Goal: Ask a question

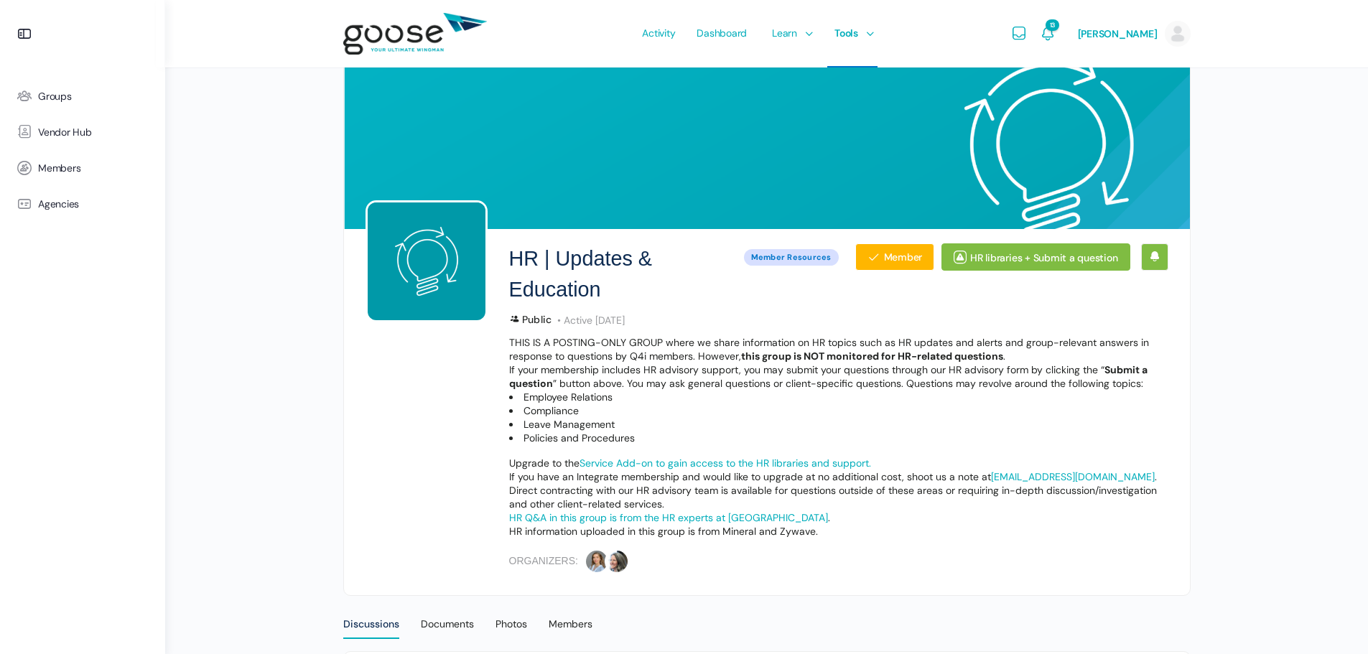
click at [405, 34] on img at bounding box center [415, 34] width 144 height 57
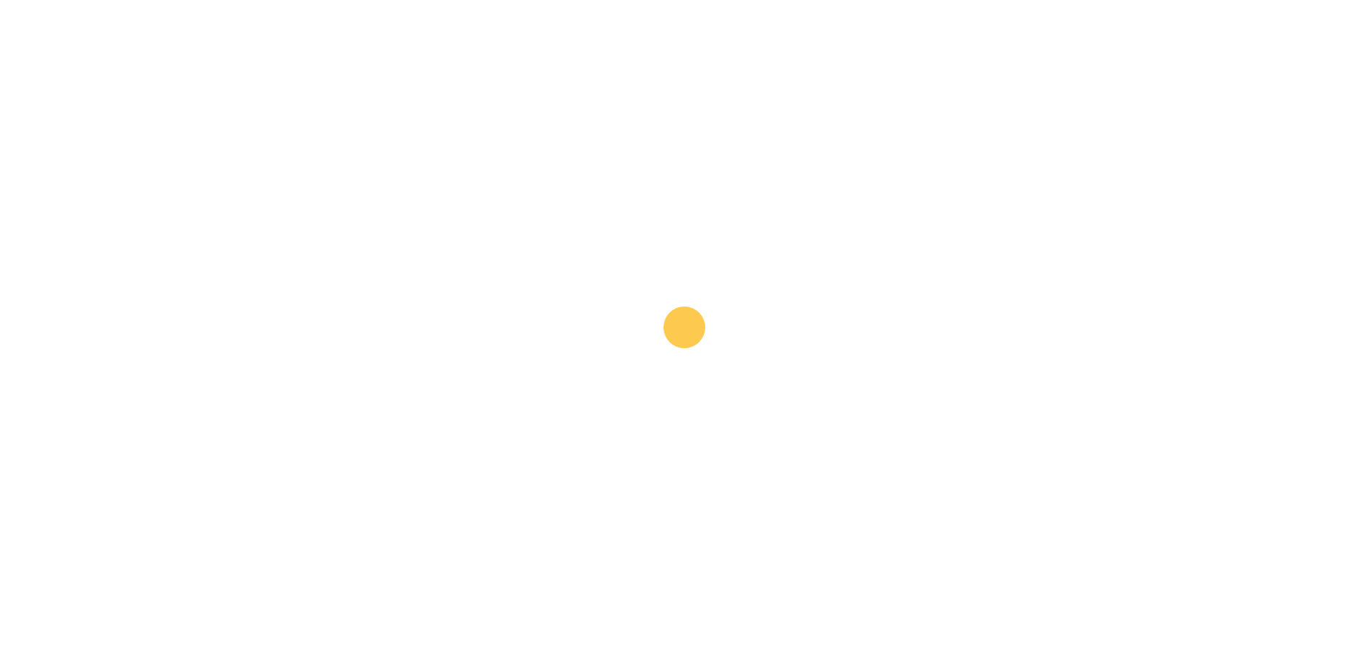
drag, startPoint x: 542, startPoint y: 184, endPoint x: 346, endPoint y: 204, distance: 197.0
click at [350, 203] on e-page-transition at bounding box center [684, 327] width 1368 height 654
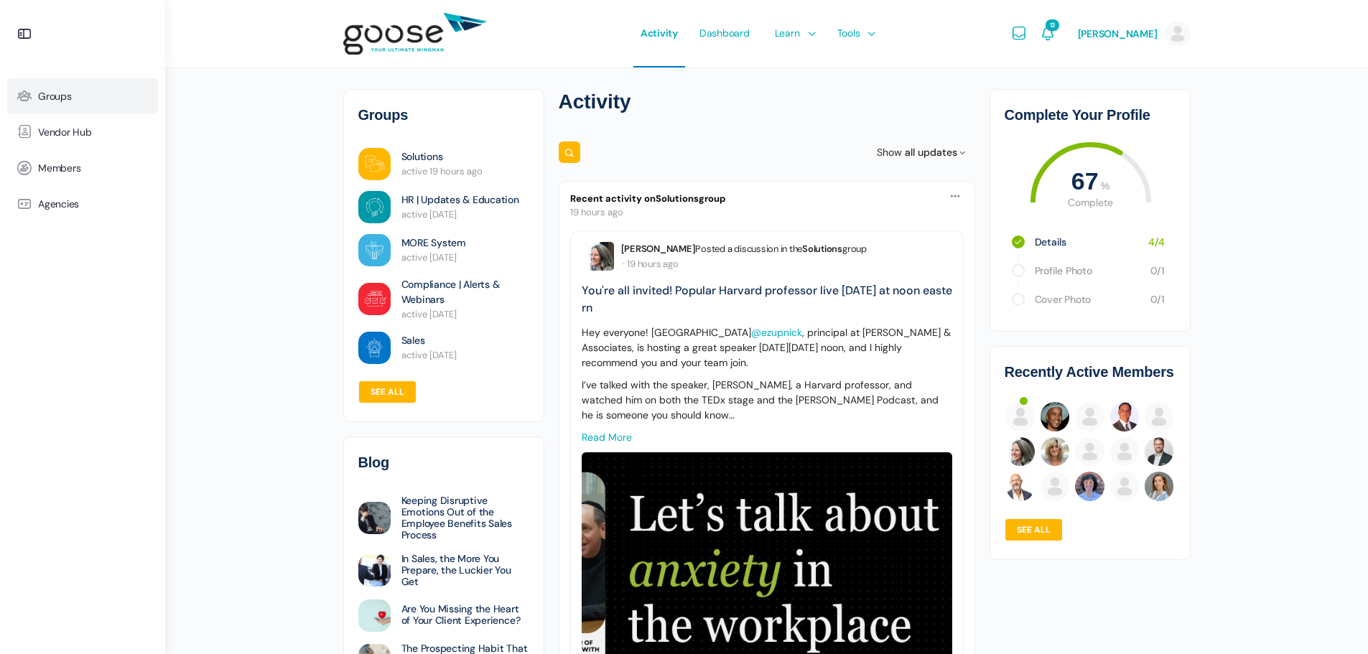
click at [57, 93] on span "Groups" at bounding box center [55, 96] width 34 height 12
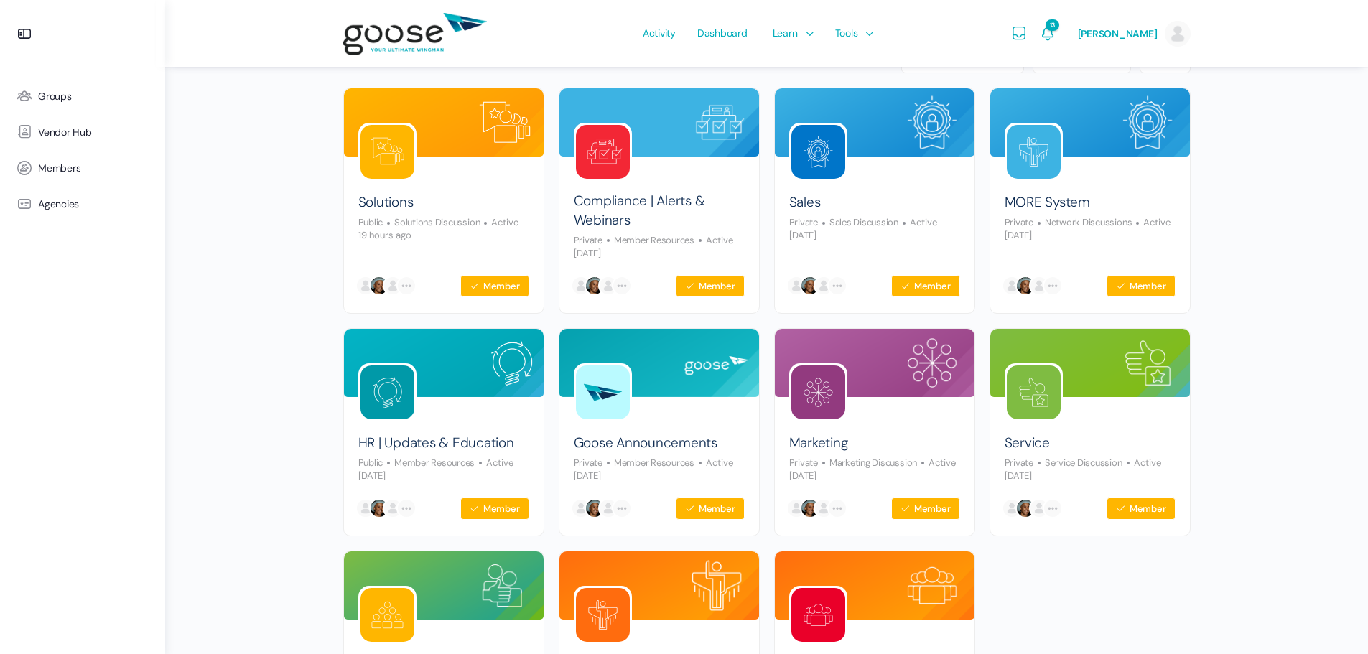
scroll to position [144, 0]
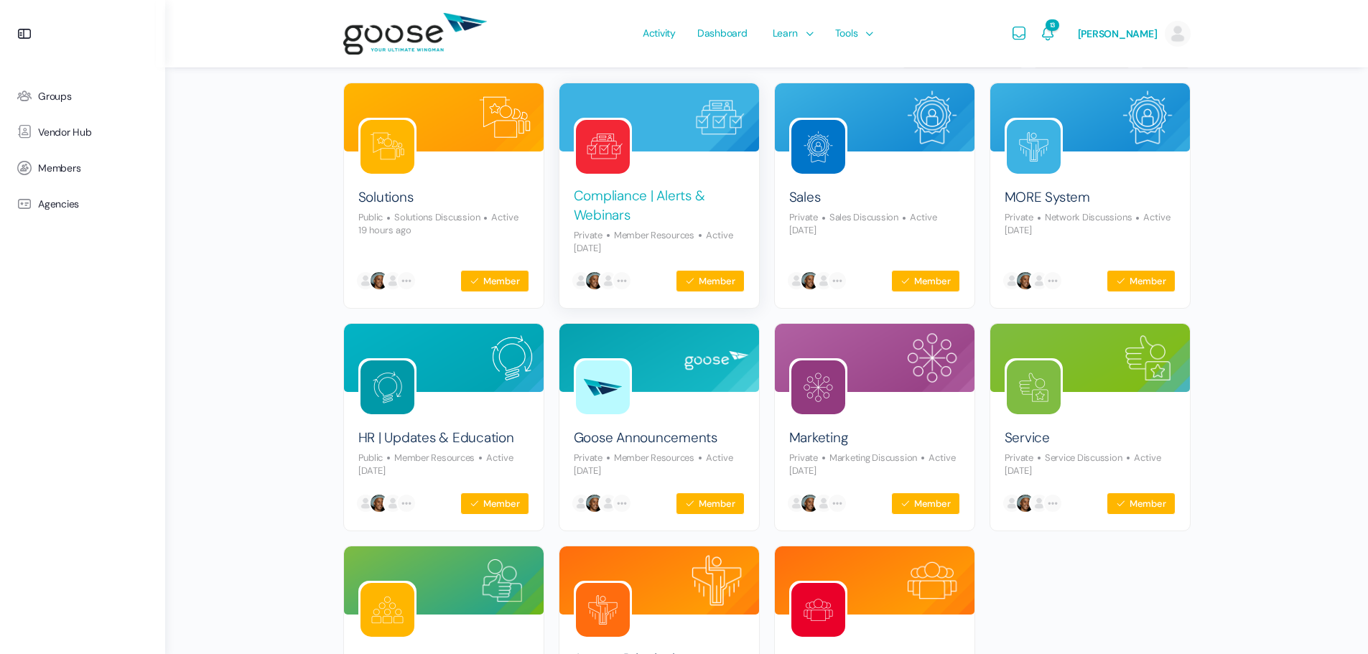
click at [587, 200] on link "Compliance | Alerts & Webinars" at bounding box center [659, 206] width 171 height 38
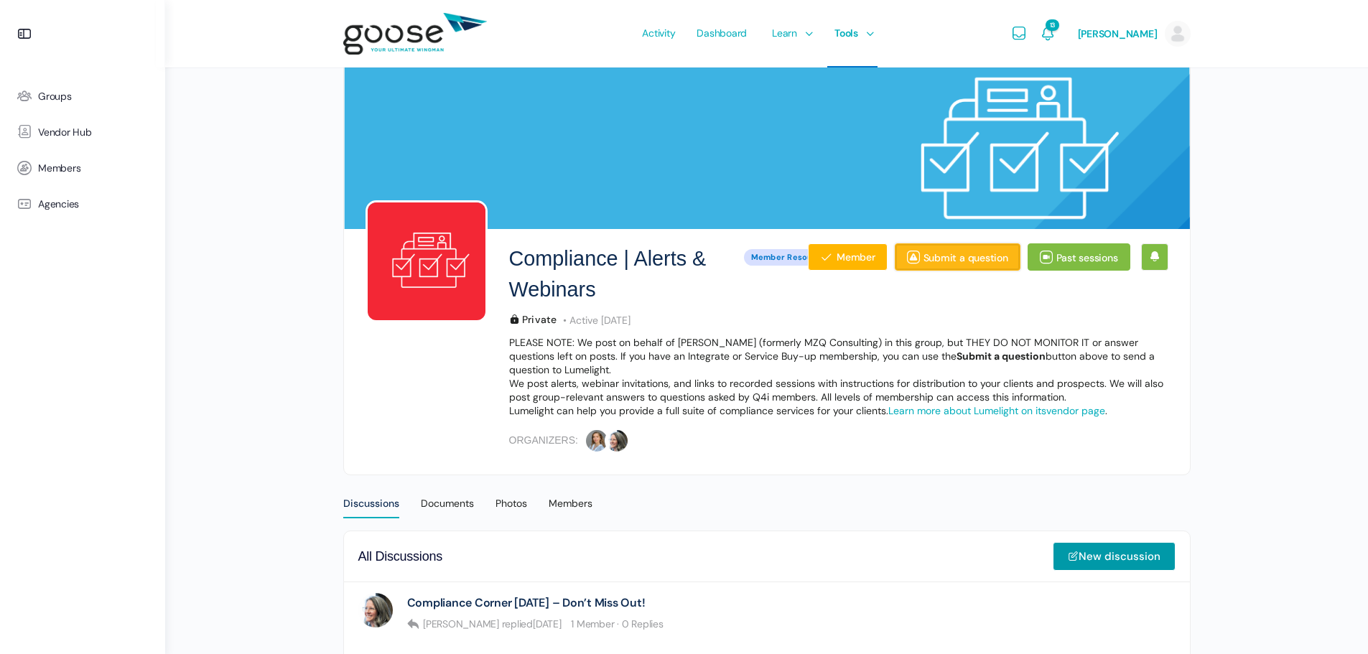
click at [968, 251] on link "Submit a question" at bounding box center [958, 256] width 126 height 27
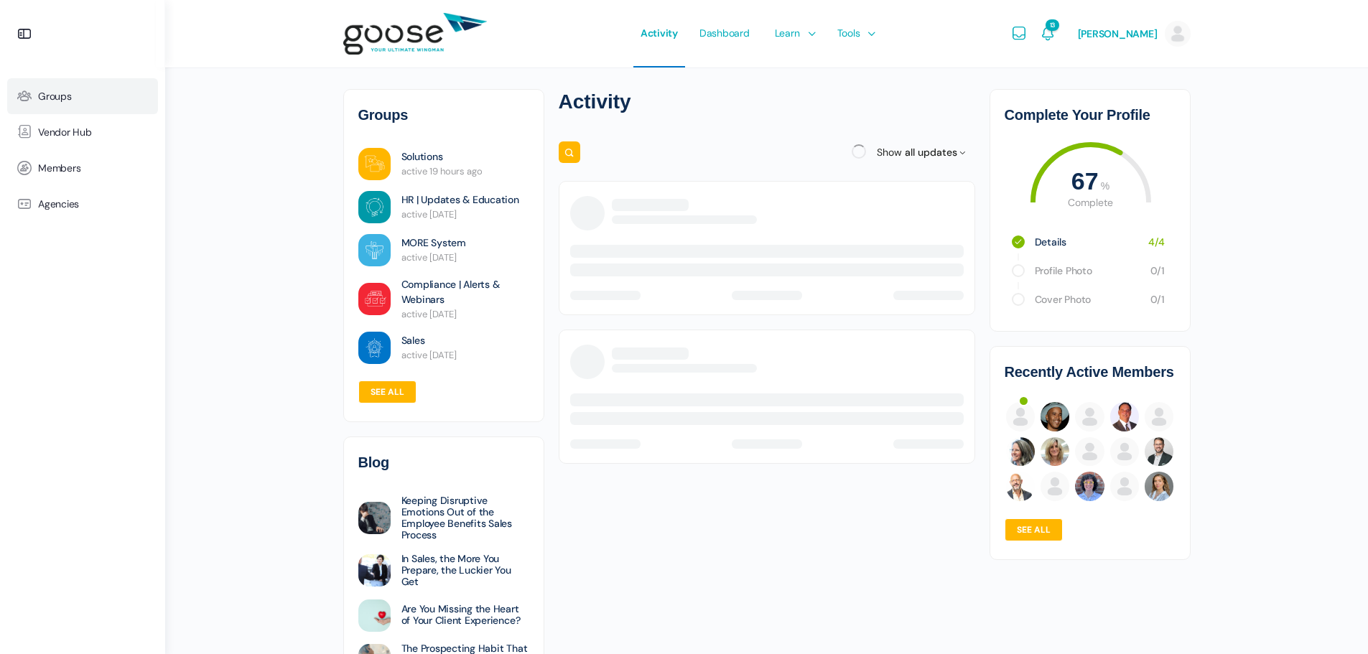
click at [56, 95] on span "Groups" at bounding box center [55, 96] width 34 height 12
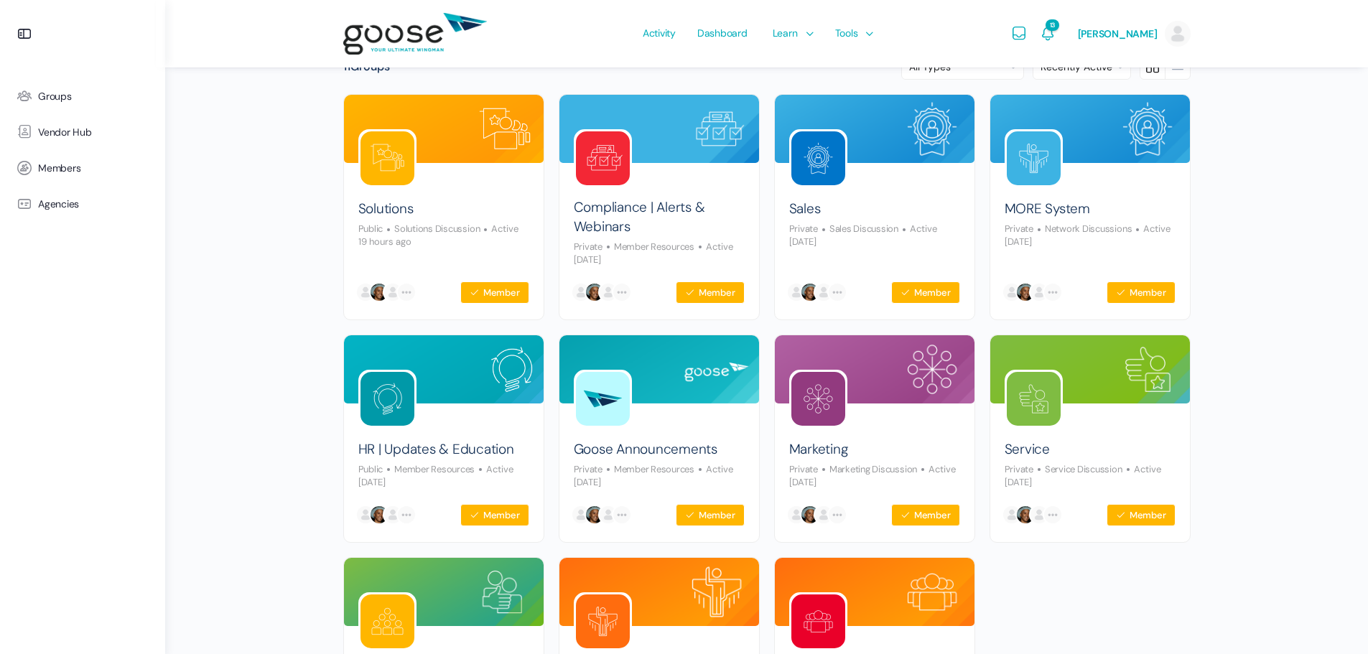
scroll to position [144, 0]
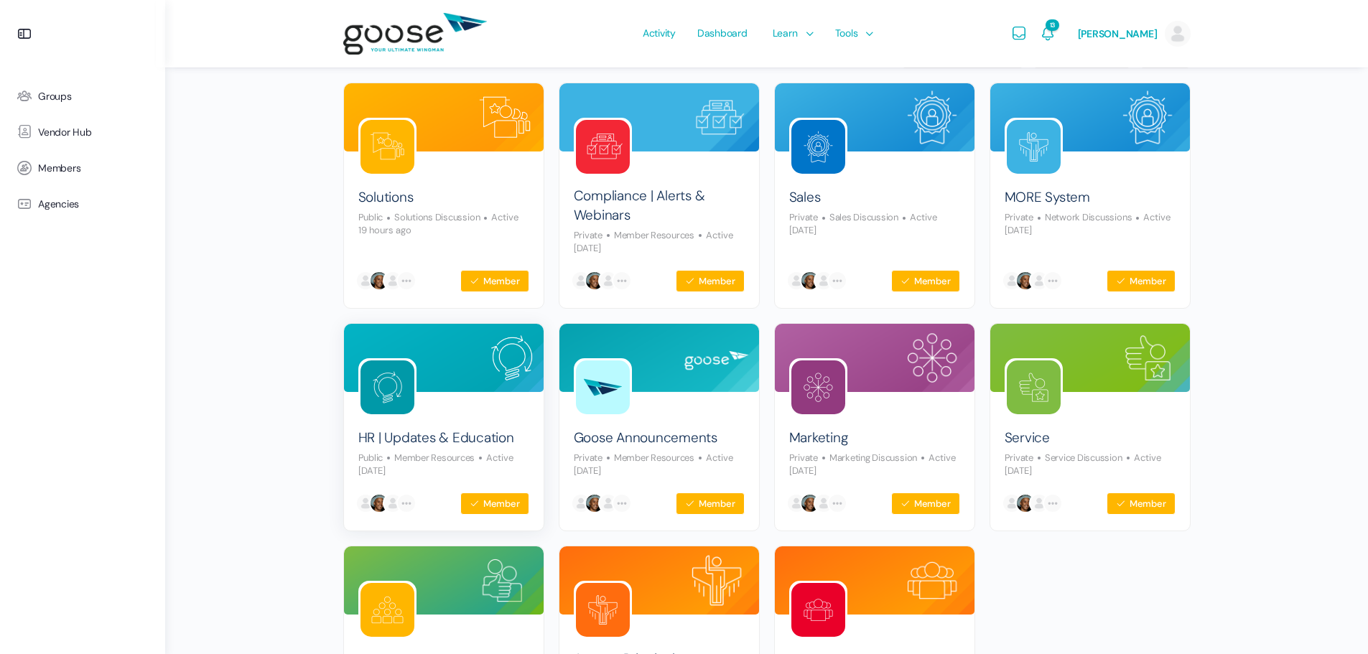
click at [472, 427] on h2 "HR | Updates & Education" at bounding box center [436, 437] width 156 height 21
click at [424, 443] on link "HR | Updates & Education" at bounding box center [436, 438] width 156 height 19
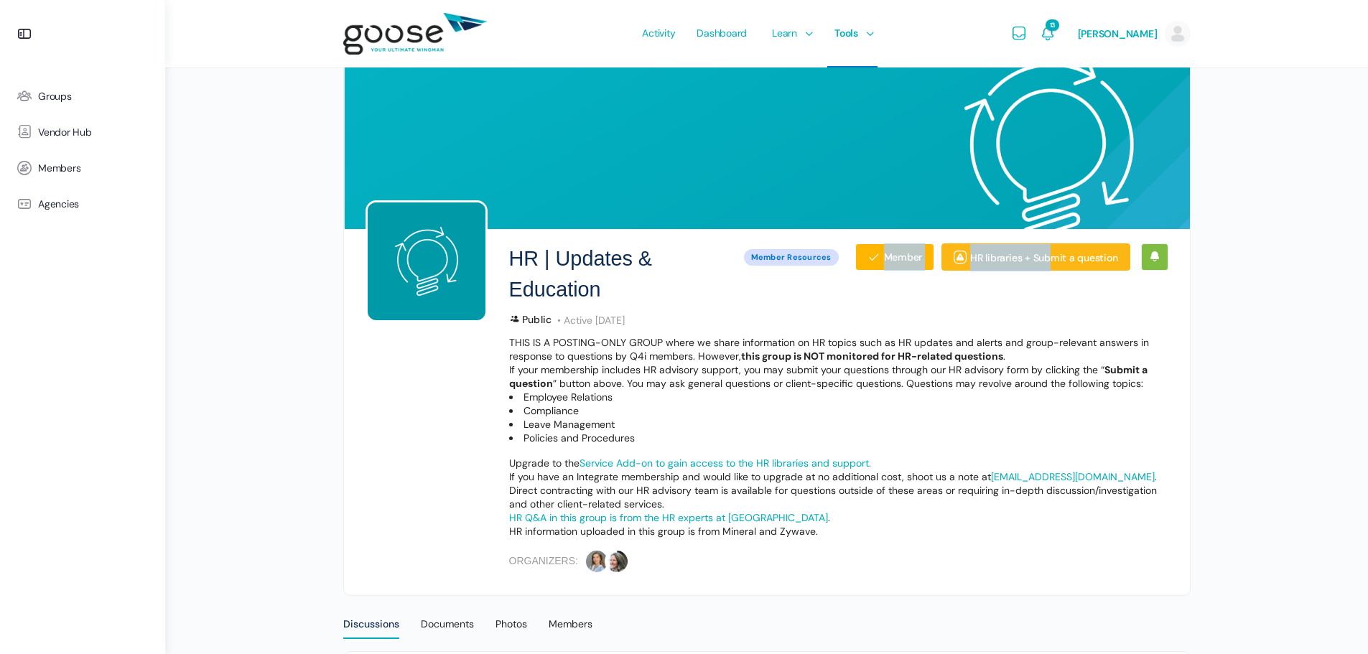
click at [1027, 253] on div "HR | Updates & Education Public Member Resources Member HR libraries + Submit a…" at bounding box center [838, 401] width 659 height 345
drag, startPoint x: 1058, startPoint y: 248, endPoint x: 1066, endPoint y: 247, distance: 8.7
click at [1058, 248] on link "HR libraries + Submit a question" at bounding box center [1035, 256] width 188 height 27
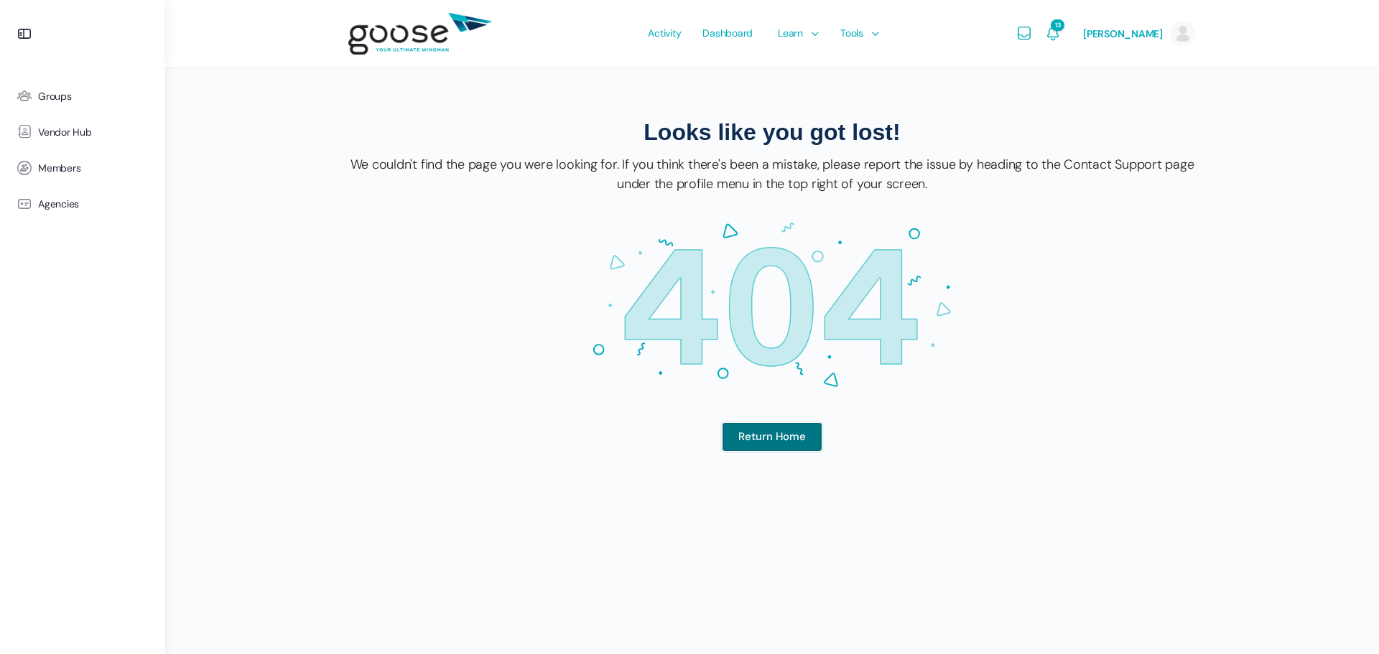
click at [777, 434] on link "Return Home" at bounding box center [772, 437] width 101 height 30
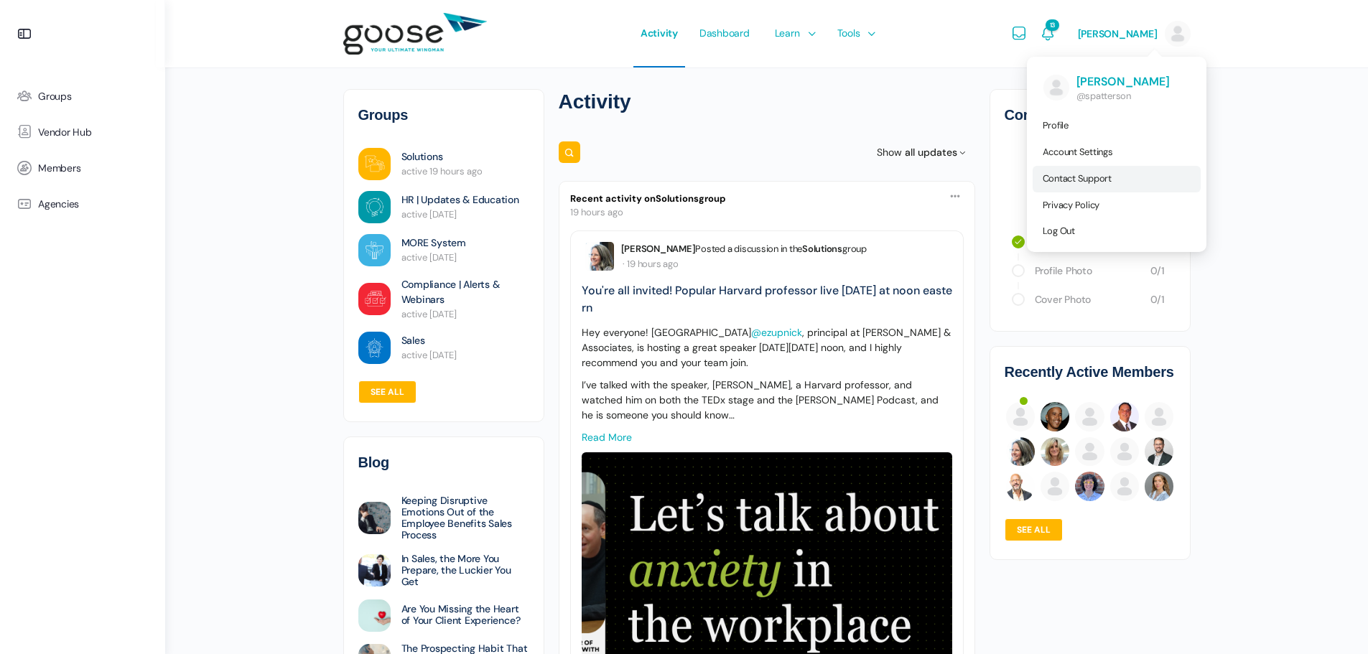
click at [1053, 178] on span "Contact Support" at bounding box center [1077, 178] width 69 height 12
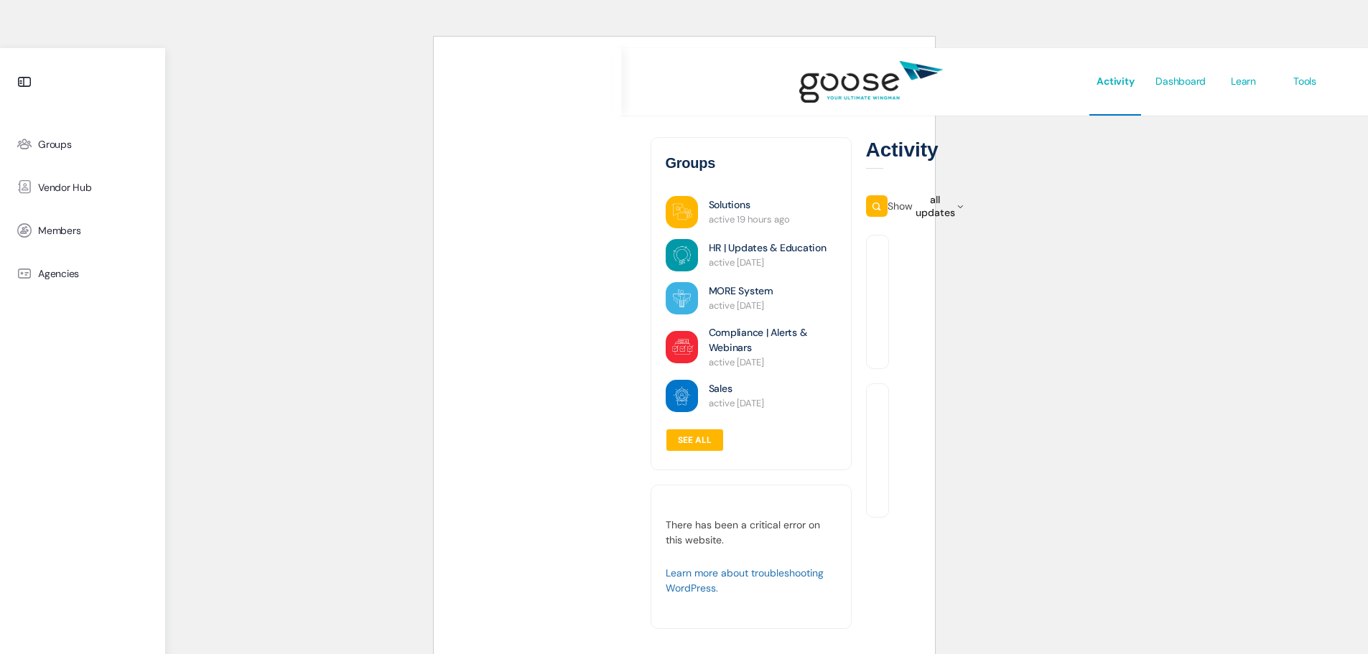
scroll to position [48, 0]
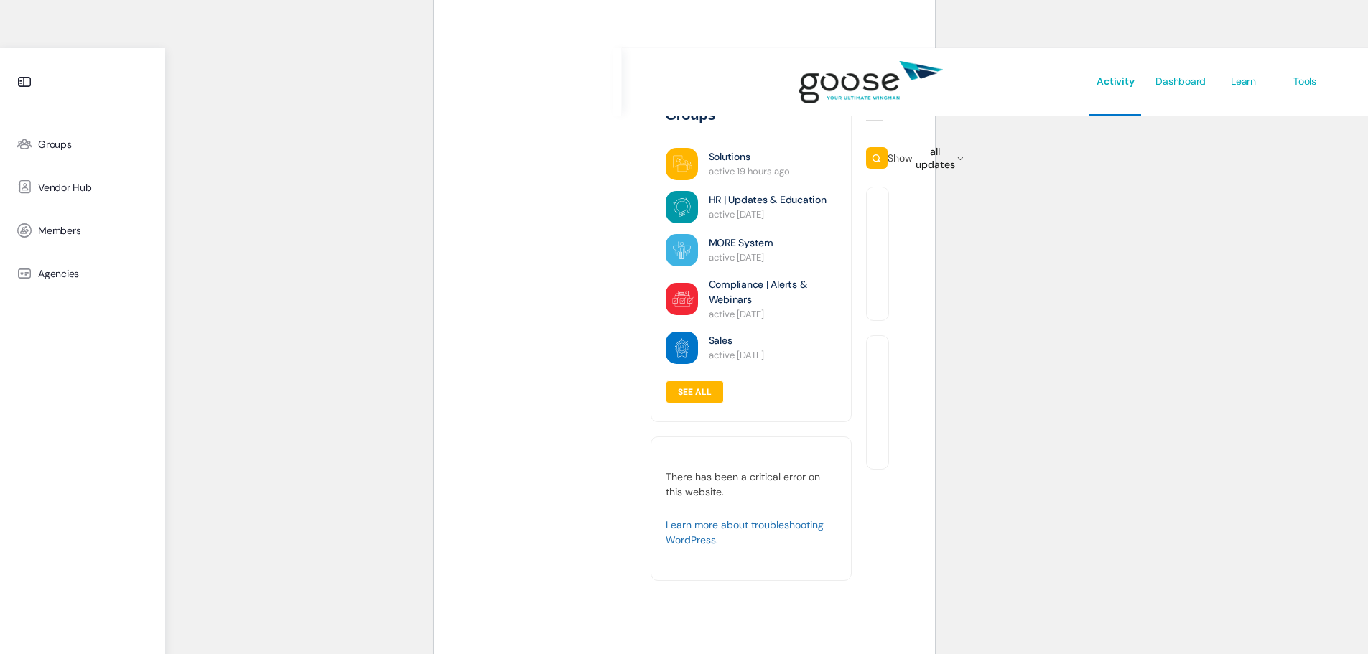
click at [363, 216] on e-page-transition at bounding box center [684, 327] width 1368 height 654
drag, startPoint x: 297, startPoint y: 277, endPoint x: 311, endPoint y: 266, distance: 17.4
click at [296, 274] on html "Groups Vendor Hub Members Agencies Activity Dashboard Learn Courses Map Your Gr…" at bounding box center [684, 279] width 1368 height 654
click at [1094, 230] on html "Groups Vendor Hub Members Agencies Activity Dashboard Learn Courses Map Your Gr…" at bounding box center [684, 279] width 1368 height 654
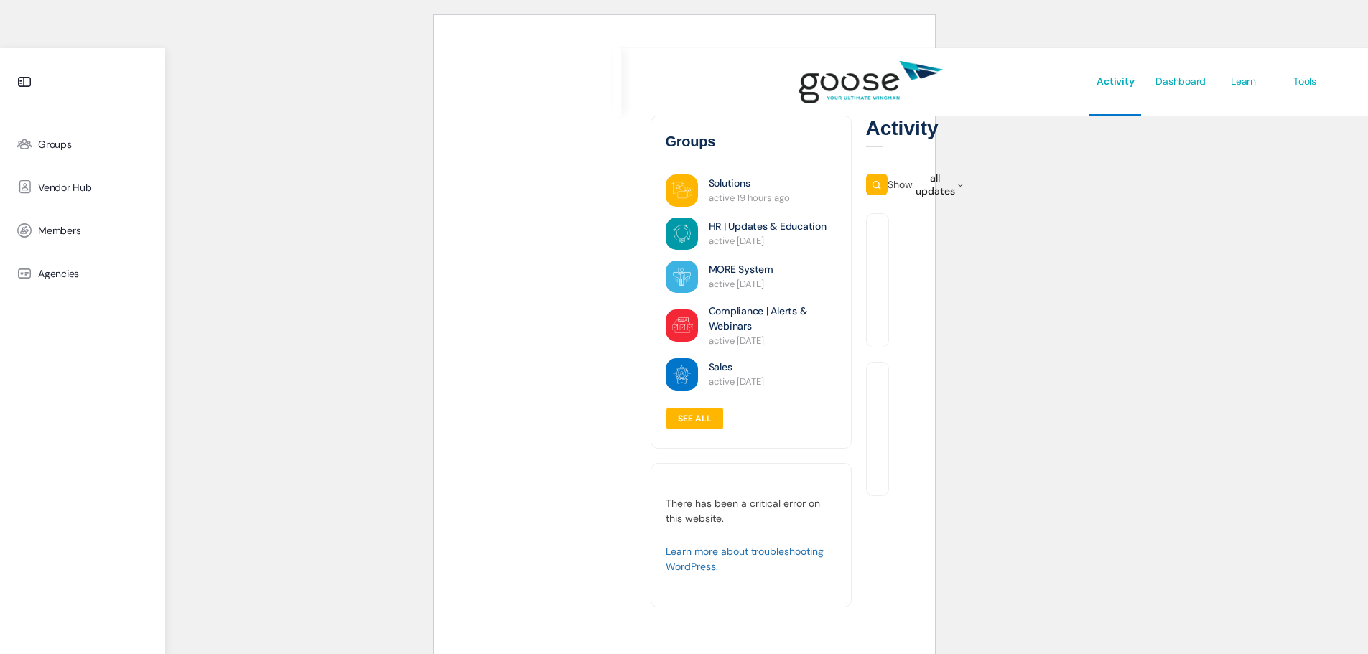
scroll to position [0, 0]
